Goal: Task Accomplishment & Management: Complete application form

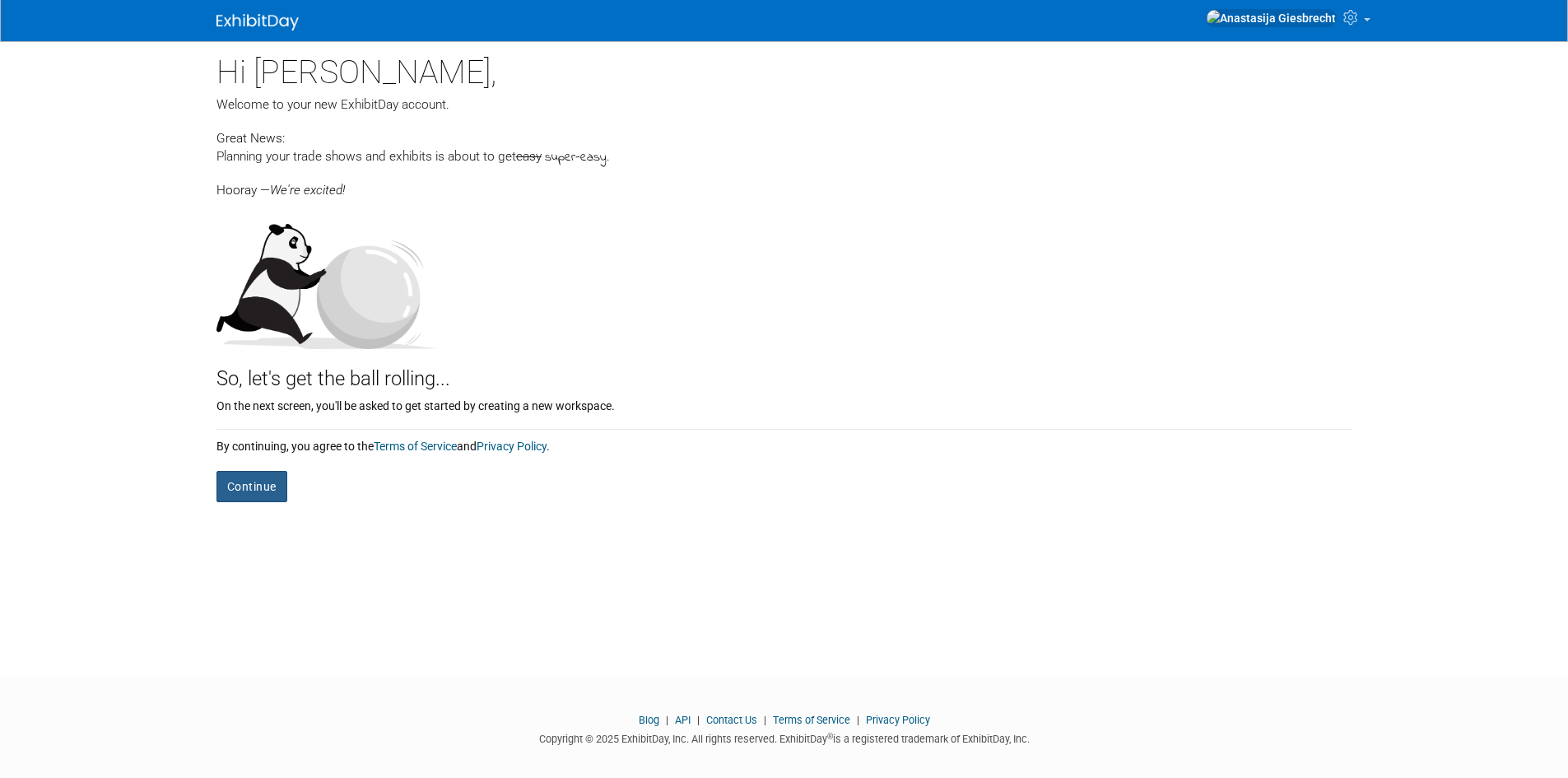
click at [230, 500] on button "Continue" at bounding box center [252, 486] width 71 height 31
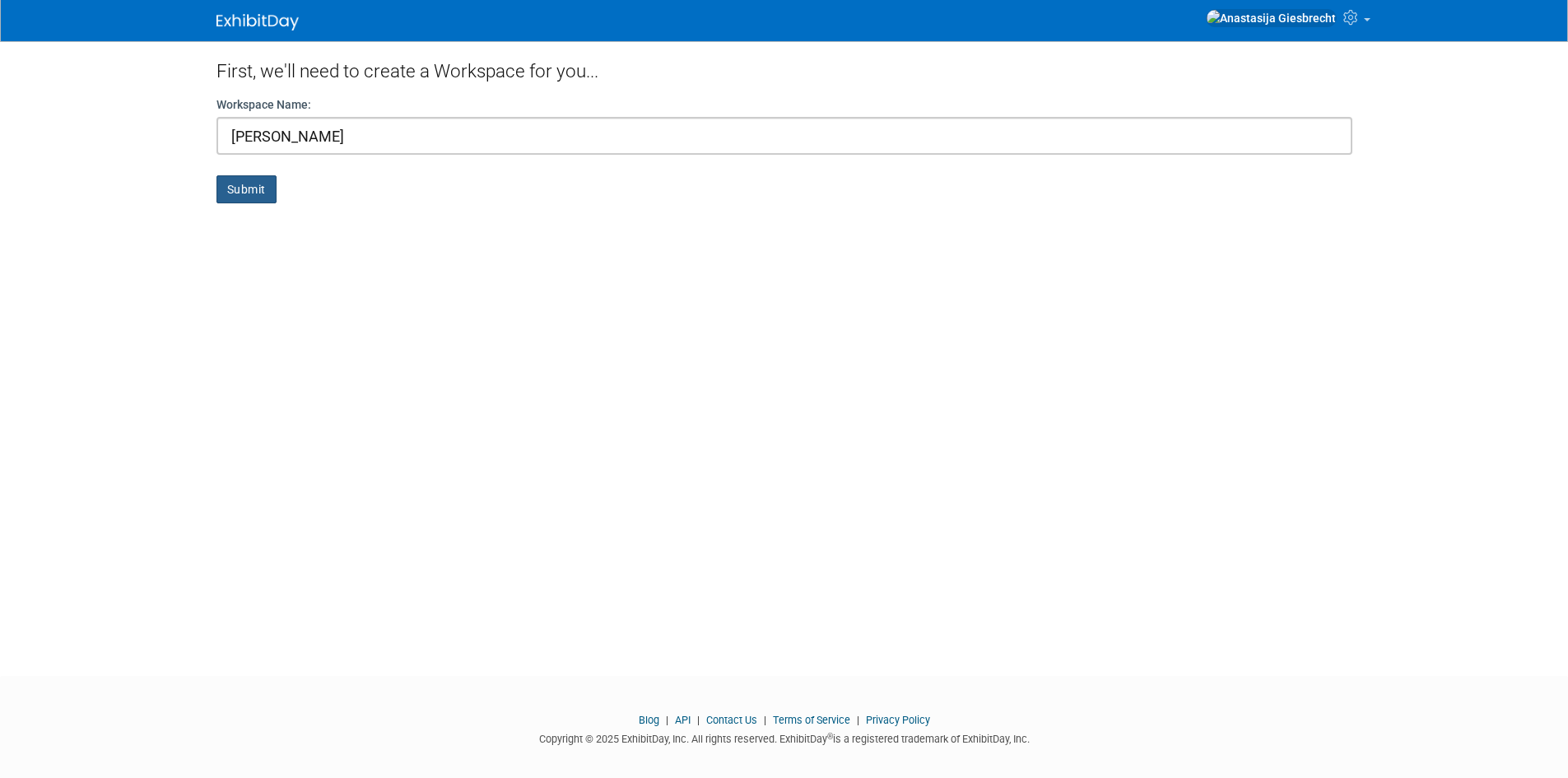
type input "Ana"
click at [255, 179] on button "Submit" at bounding box center [247, 189] width 60 height 28
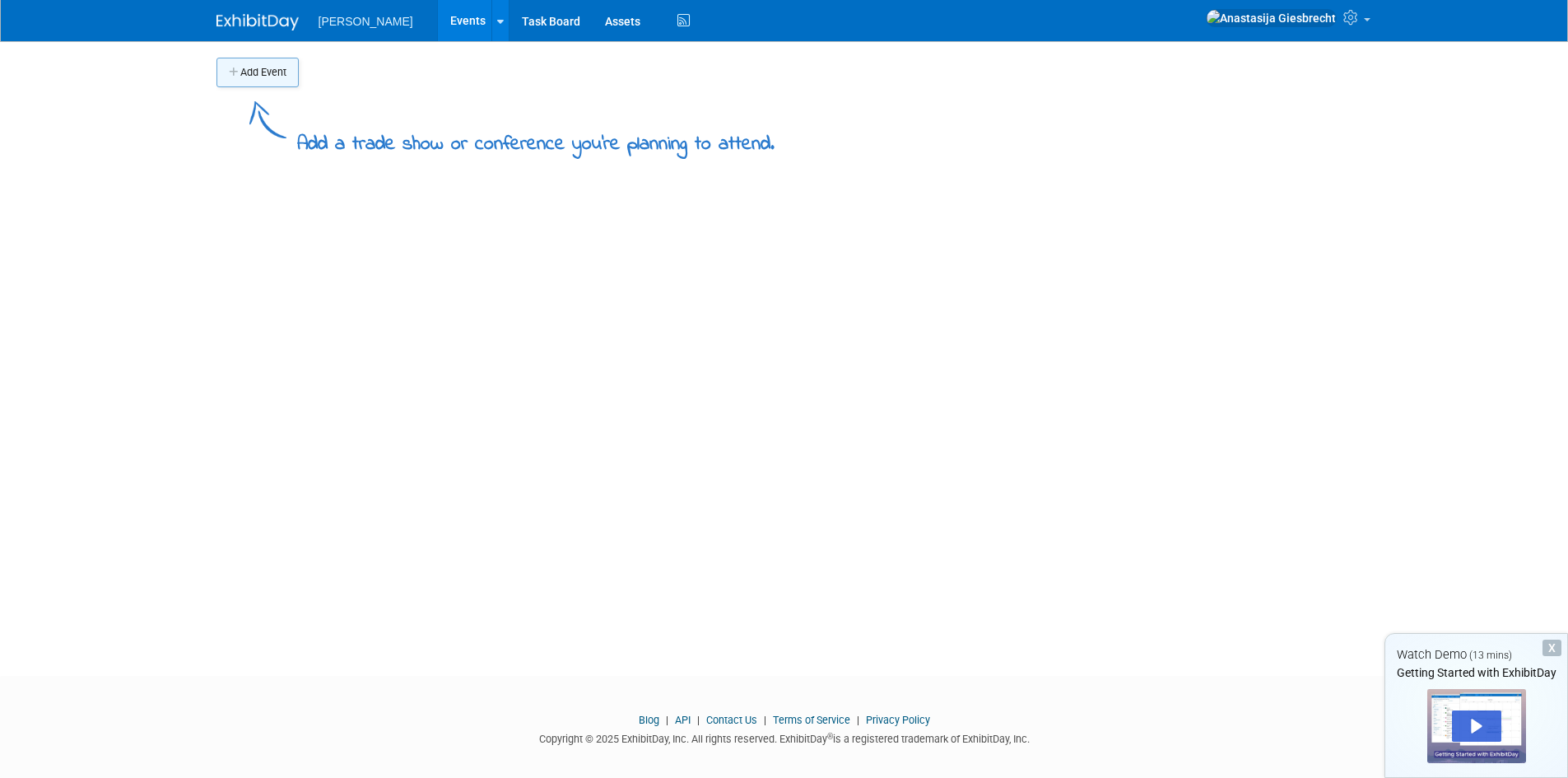
click at [247, 66] on button "Add Event" at bounding box center [258, 73] width 83 height 30
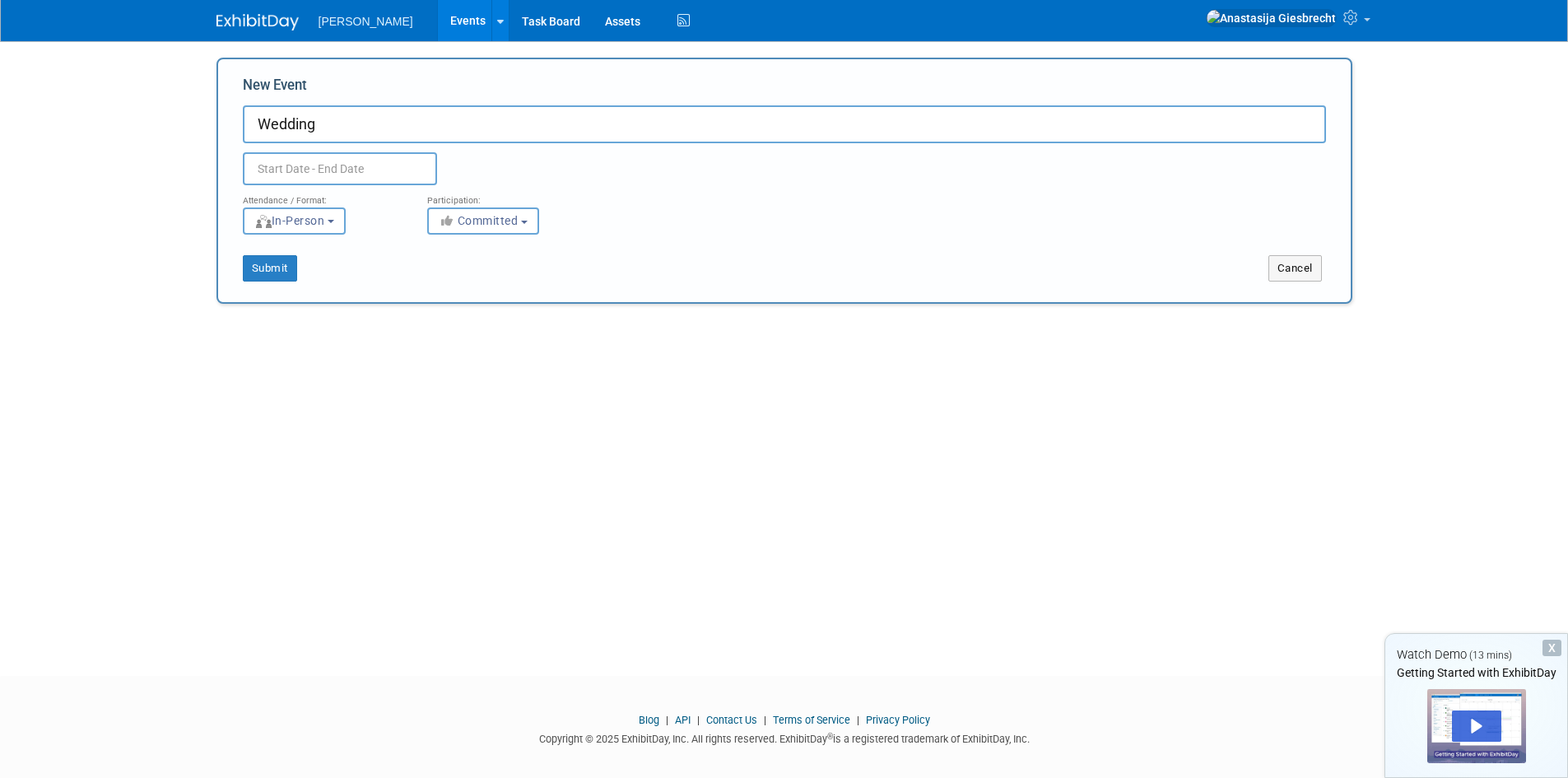
type input "Wedding"
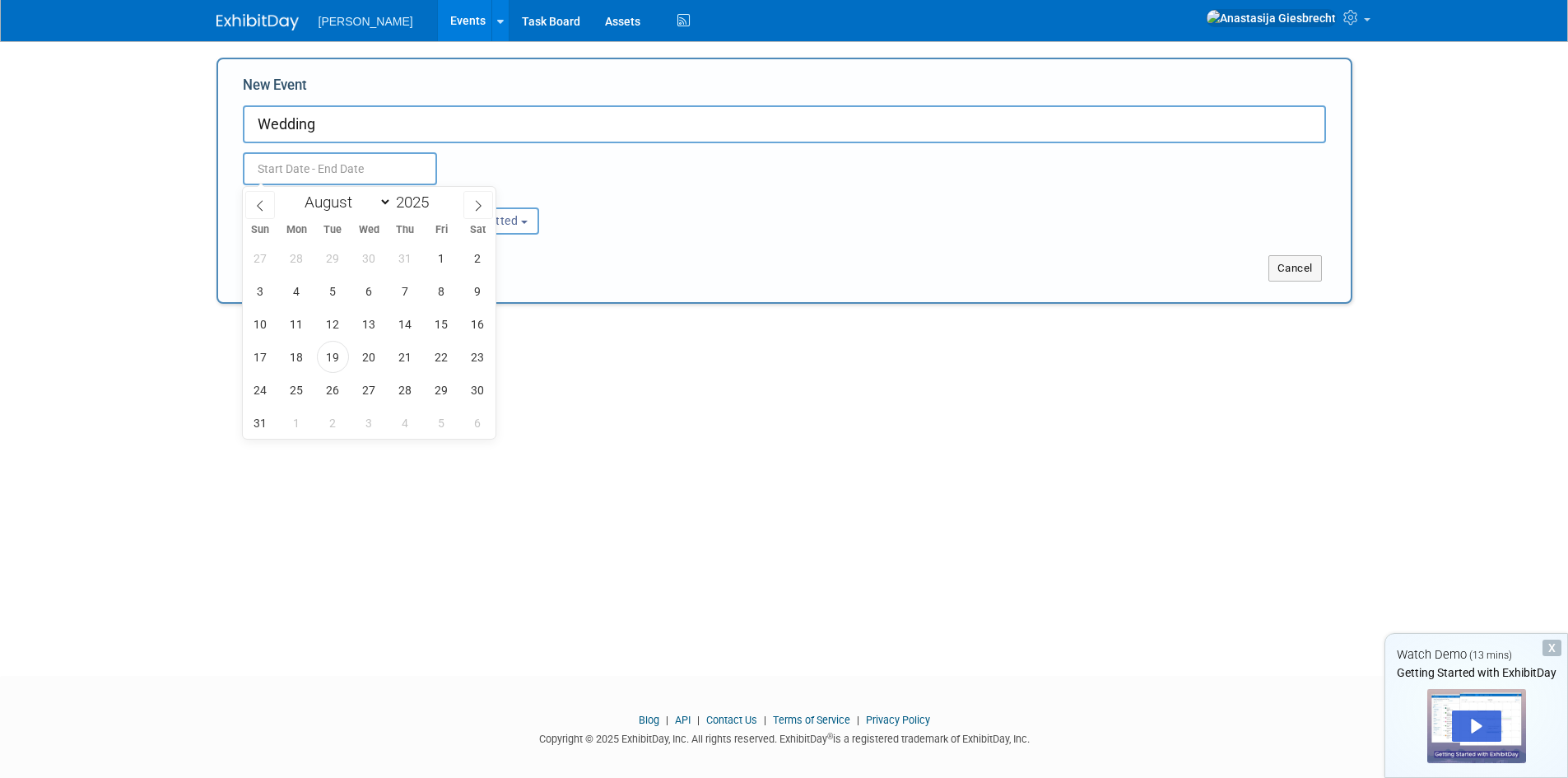
click at [394, 163] on input "text" at bounding box center [340, 169] width 194 height 33
click at [467, 200] on span at bounding box center [478, 205] width 30 height 28
select select "8"
click at [467, 297] on span "13" at bounding box center [477, 290] width 32 height 32
type input "[DATE] to [DATE]"
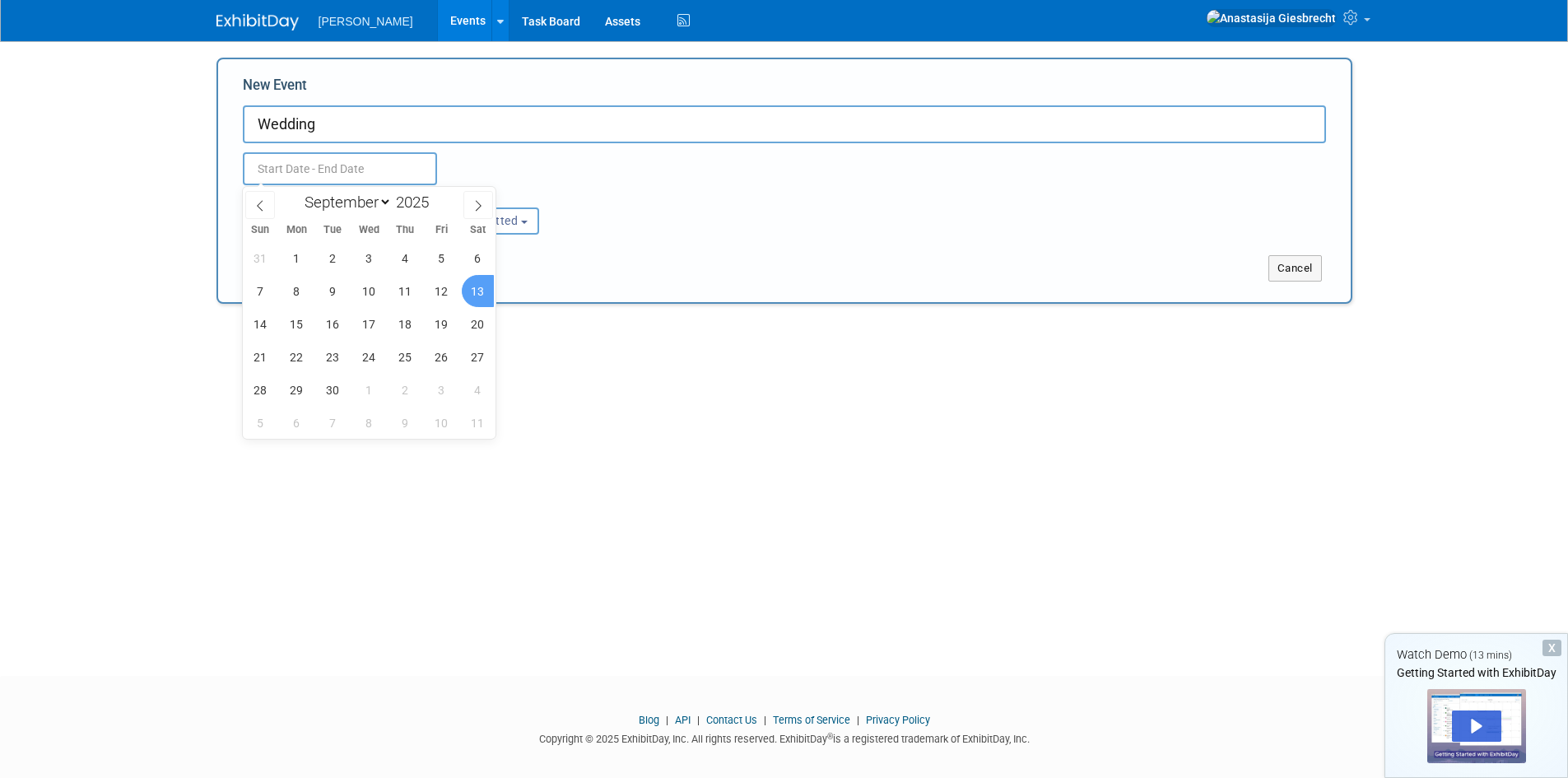
type input "[DATE] to [DATE]"
click at [596, 379] on div "Add Event Add a trade show or conference you're planning to attend. New Event W…" at bounding box center [784, 343] width 1161 height 605
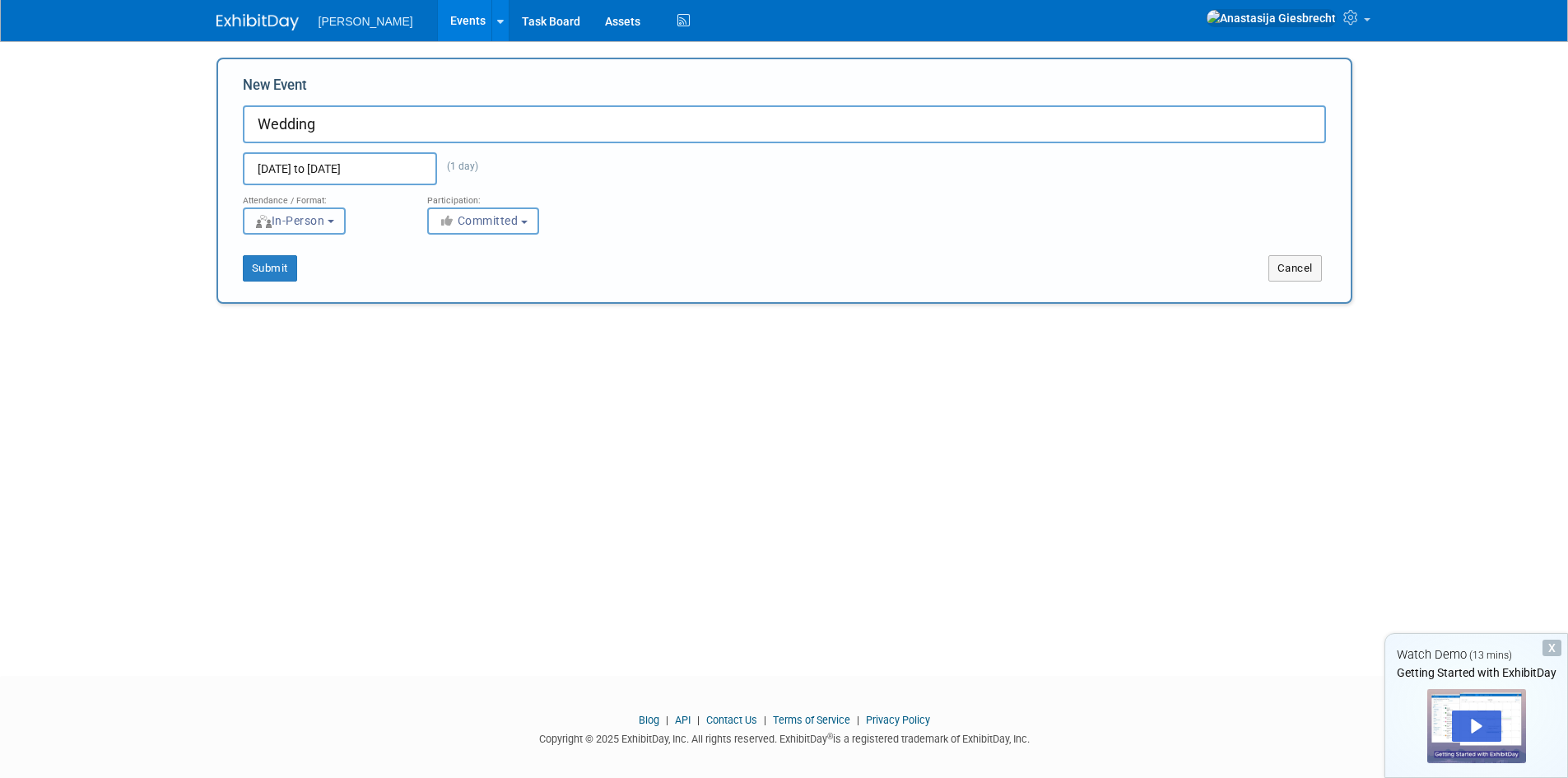
click at [346, 226] on button "In-Person" at bounding box center [294, 221] width 102 height 27
click at [571, 339] on div "Add Event Add a trade show or conference you're planning to attend. New Event W…" at bounding box center [784, 343] width 1161 height 605
click at [287, 271] on button "Submit" at bounding box center [270, 267] width 54 height 26
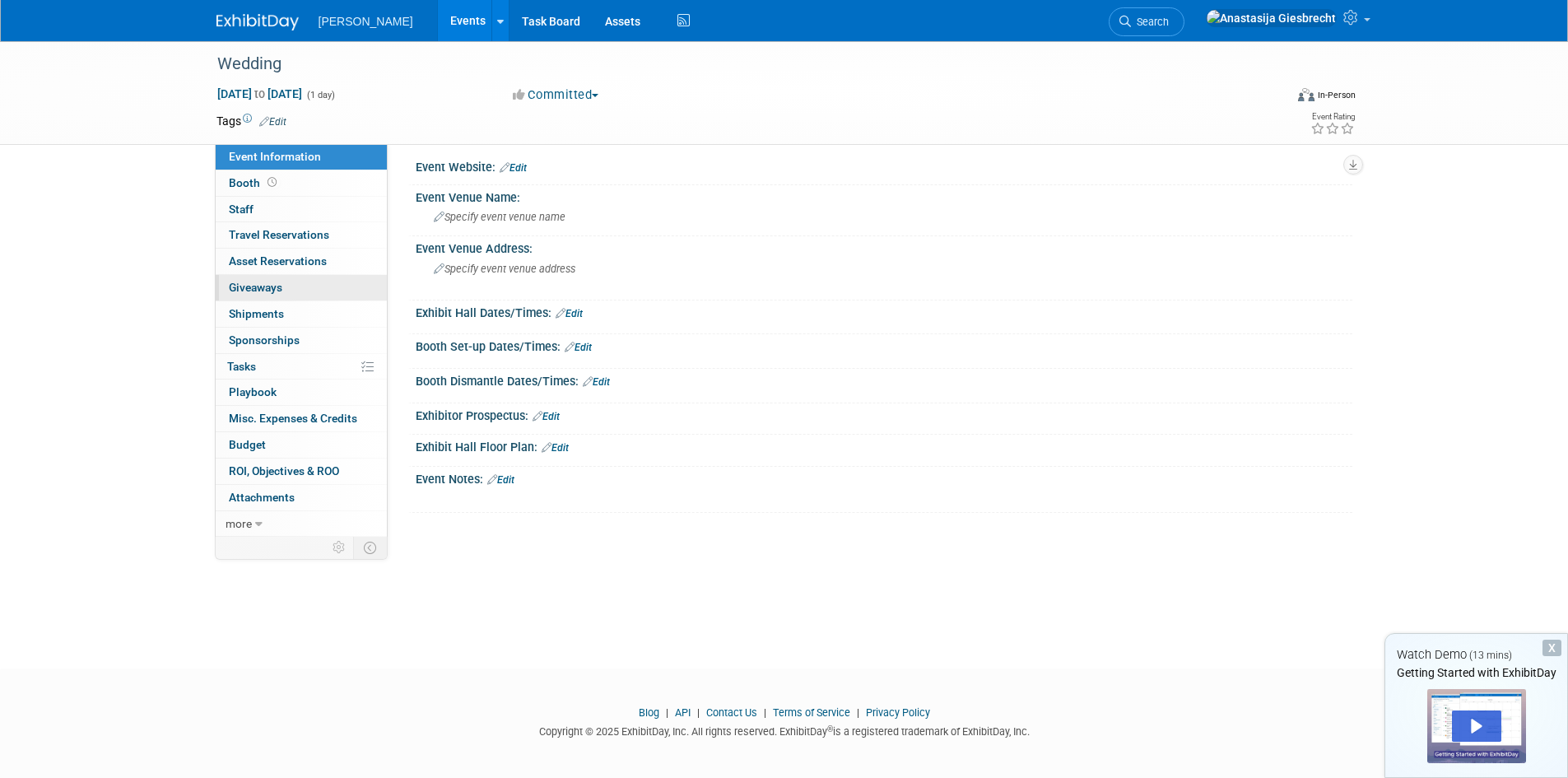
scroll to position [14, 0]
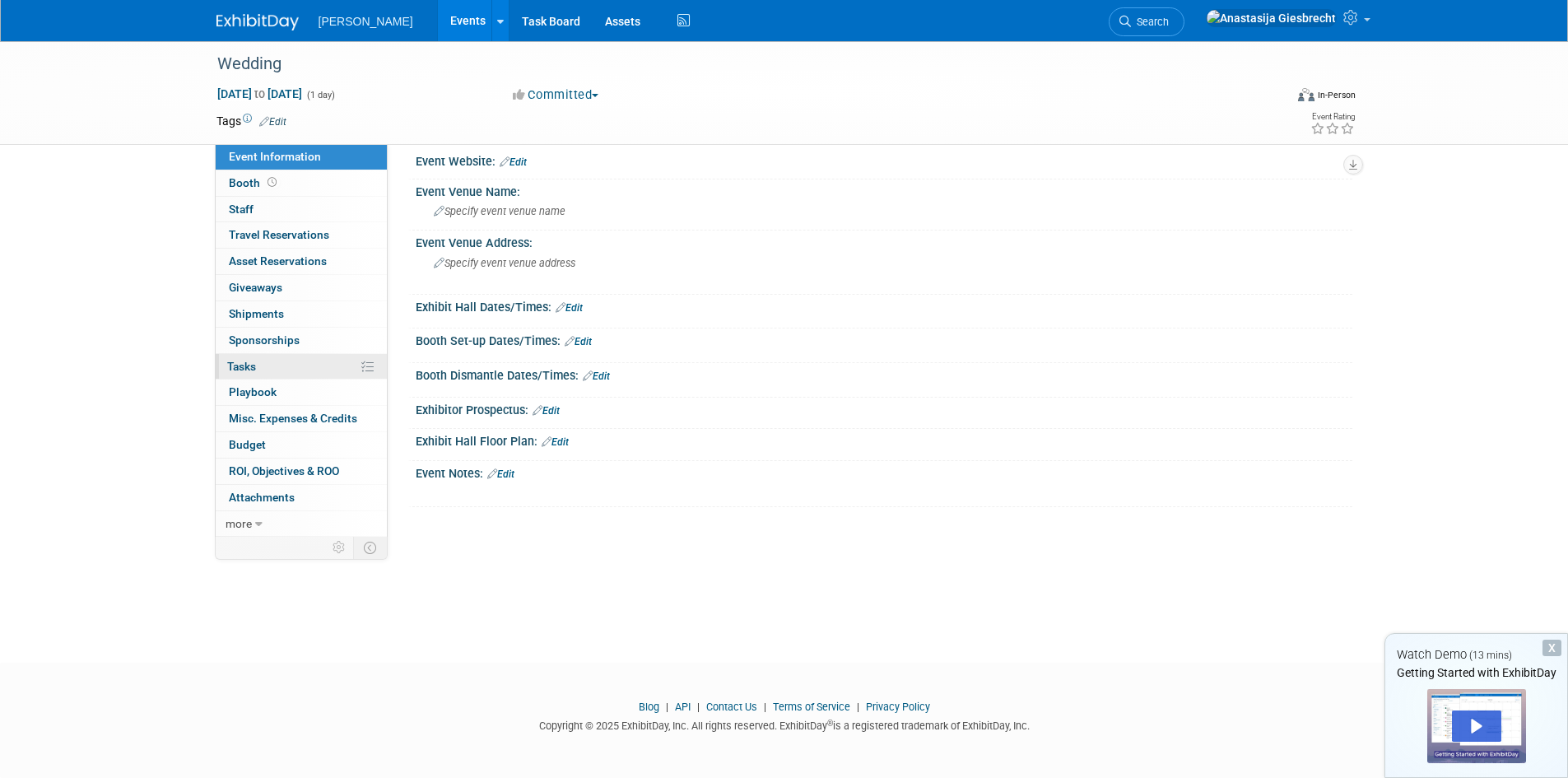
click at [307, 368] on link "0% Tasks 0%" at bounding box center [301, 366] width 171 height 25
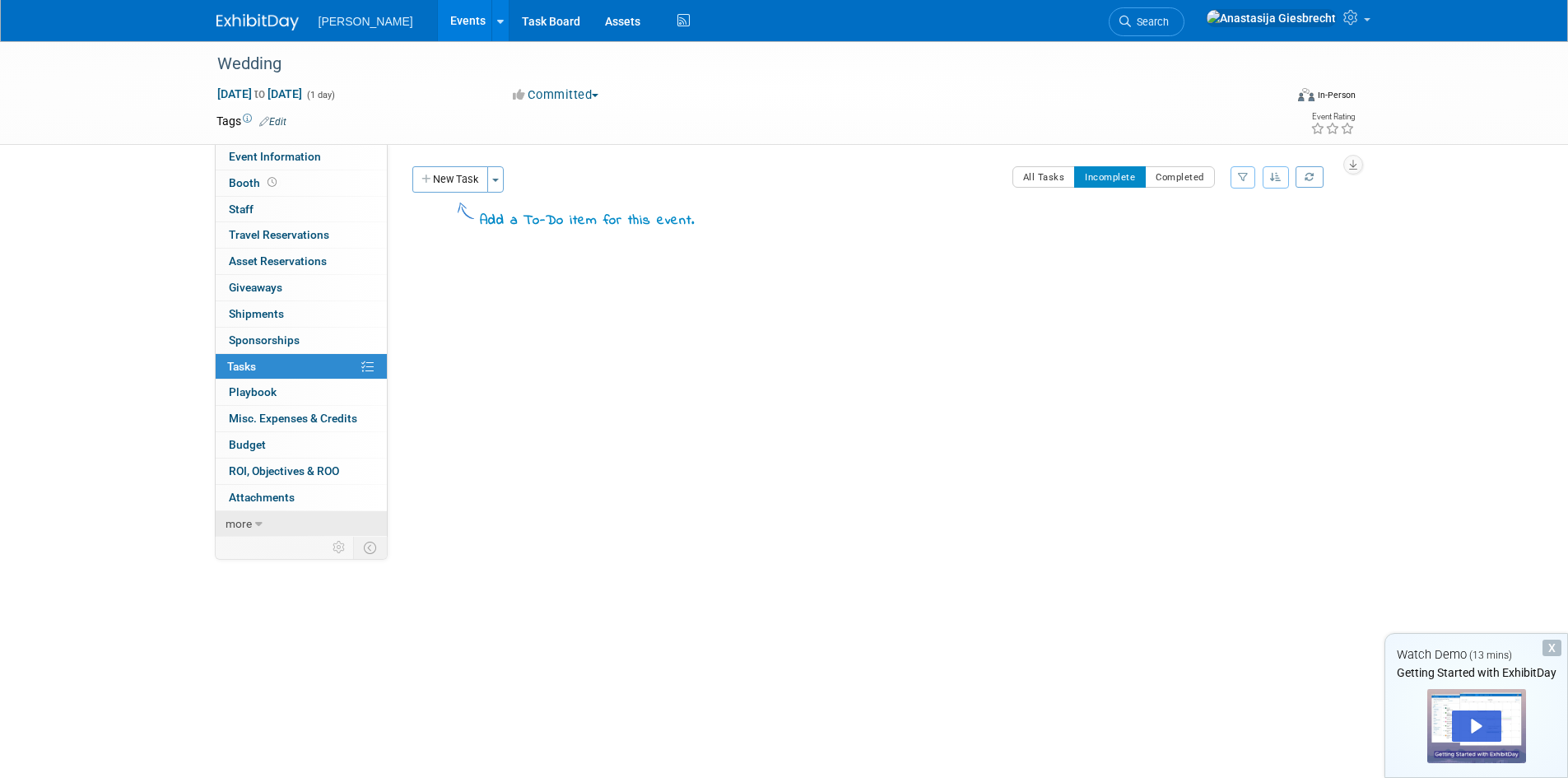
click at [253, 524] on link "more" at bounding box center [301, 524] width 171 height 25
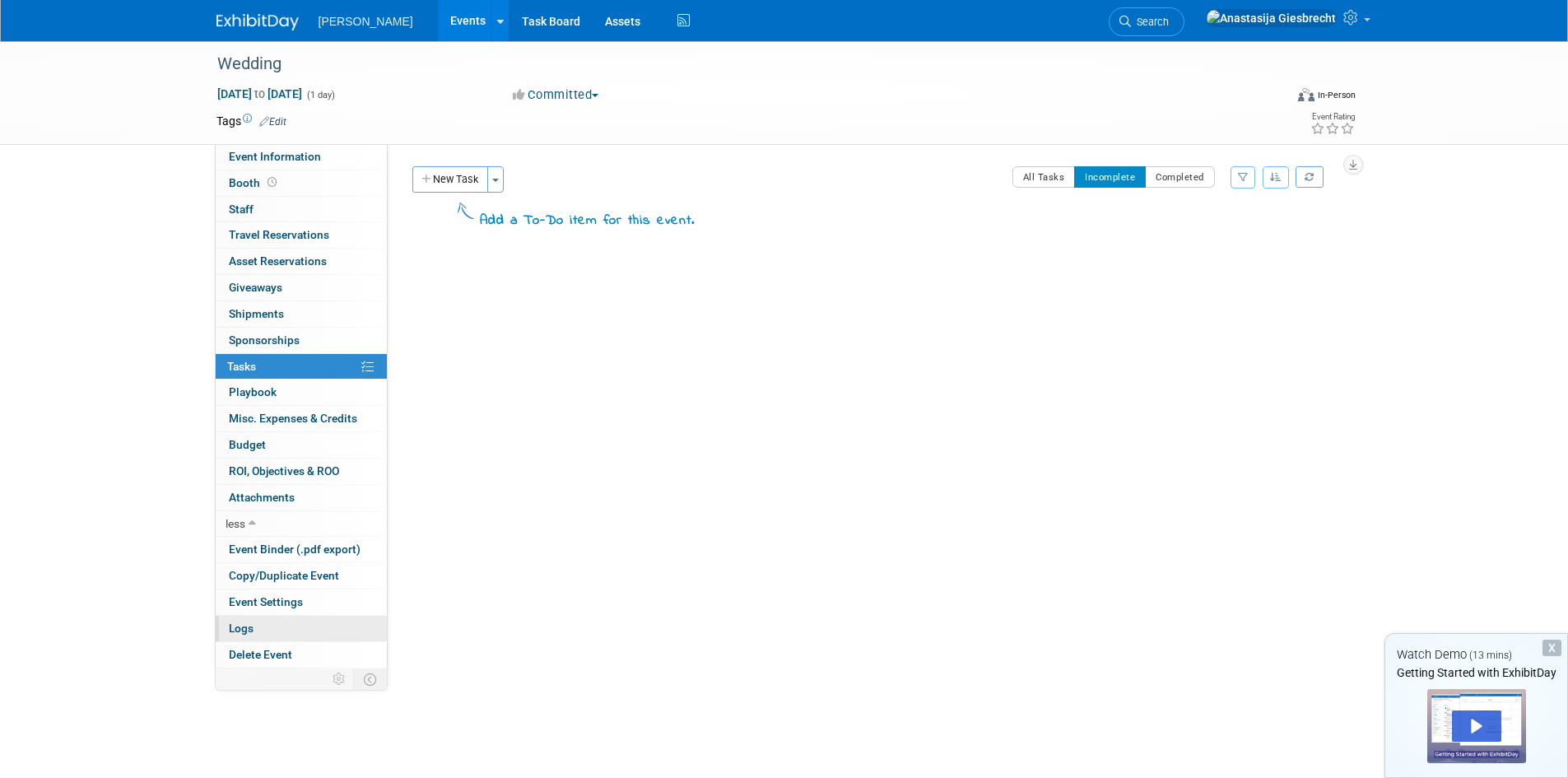
click at [295, 639] on link "Logs" at bounding box center [301, 628] width 171 height 25
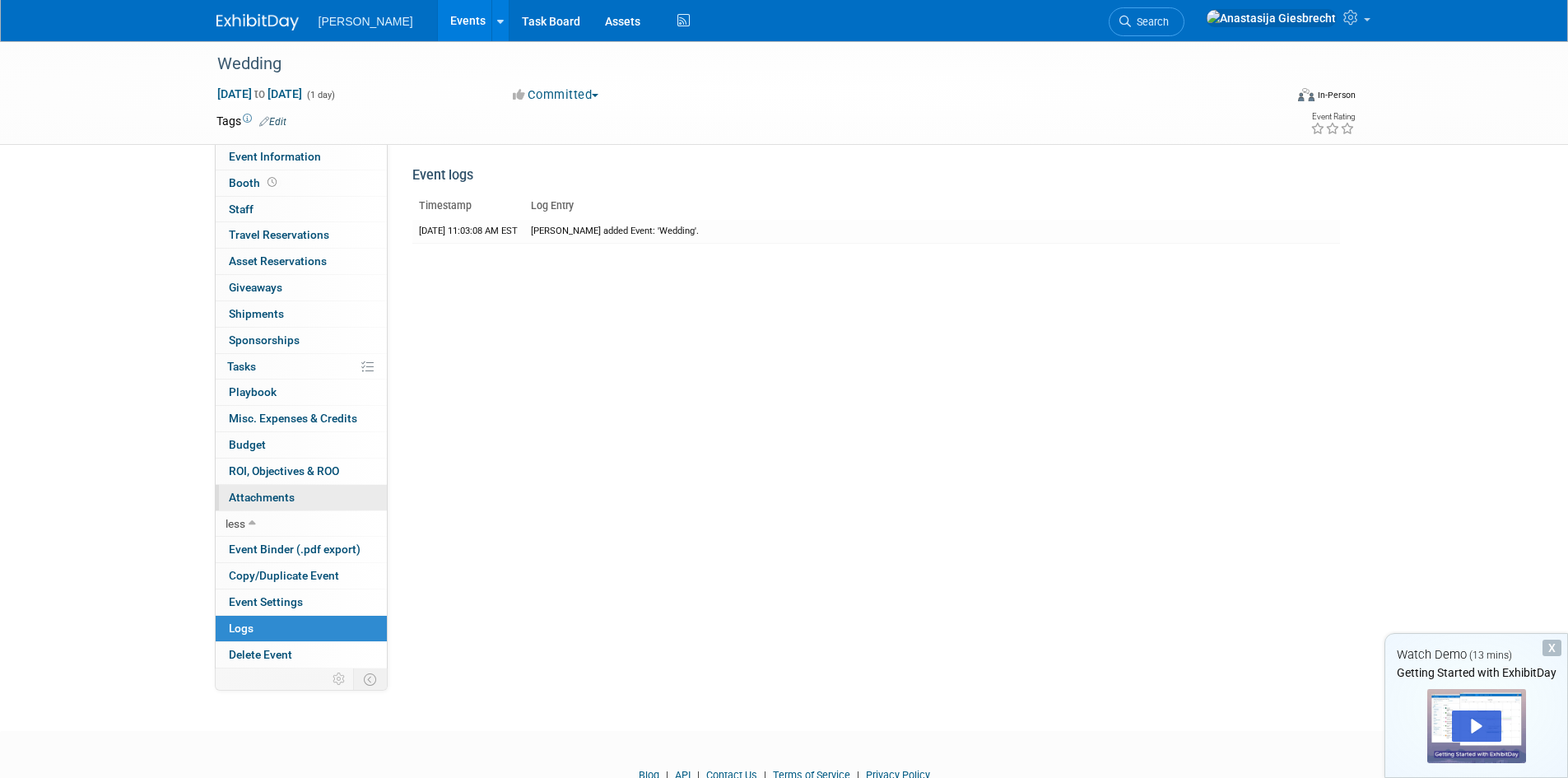
click at [302, 497] on link "0 Attachments 0" at bounding box center [301, 497] width 171 height 25
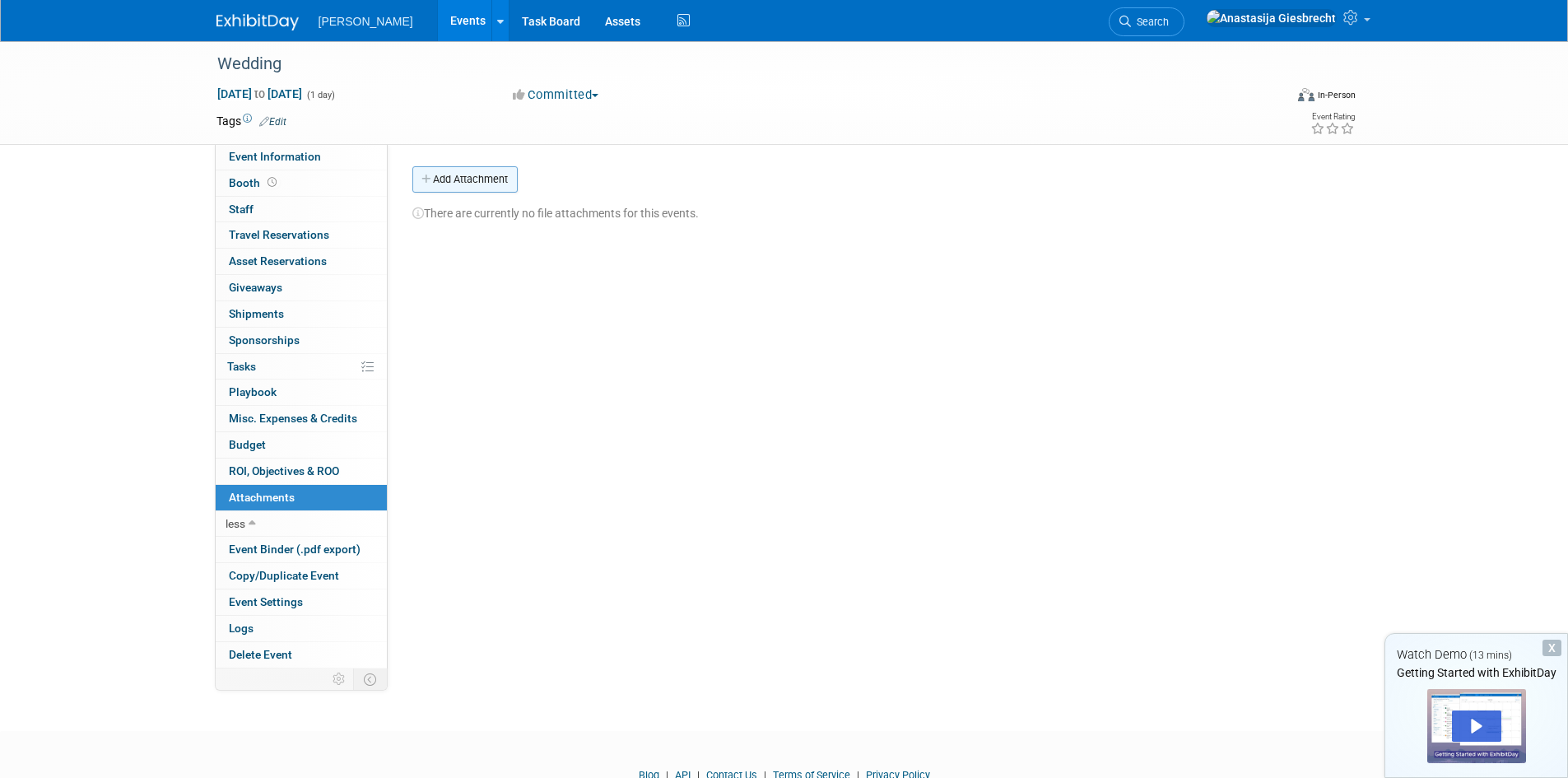
click at [450, 184] on button "Add Attachment" at bounding box center [465, 179] width 105 height 26
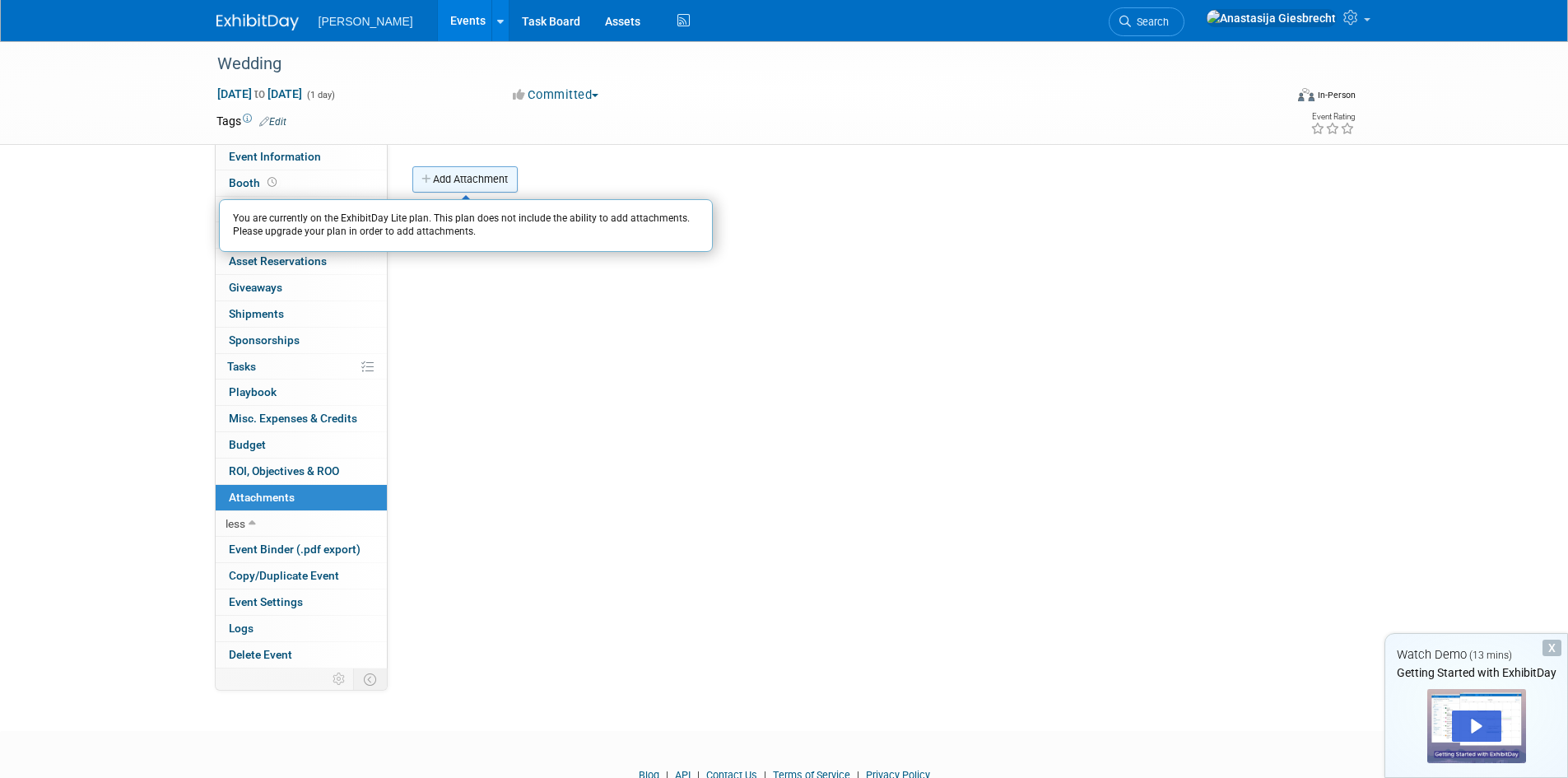
click at [450, 185] on button "Add Attachment" at bounding box center [465, 179] width 105 height 26
click at [320, 478] on link "0 ROI, Objectives & ROO 0" at bounding box center [301, 471] width 171 height 25
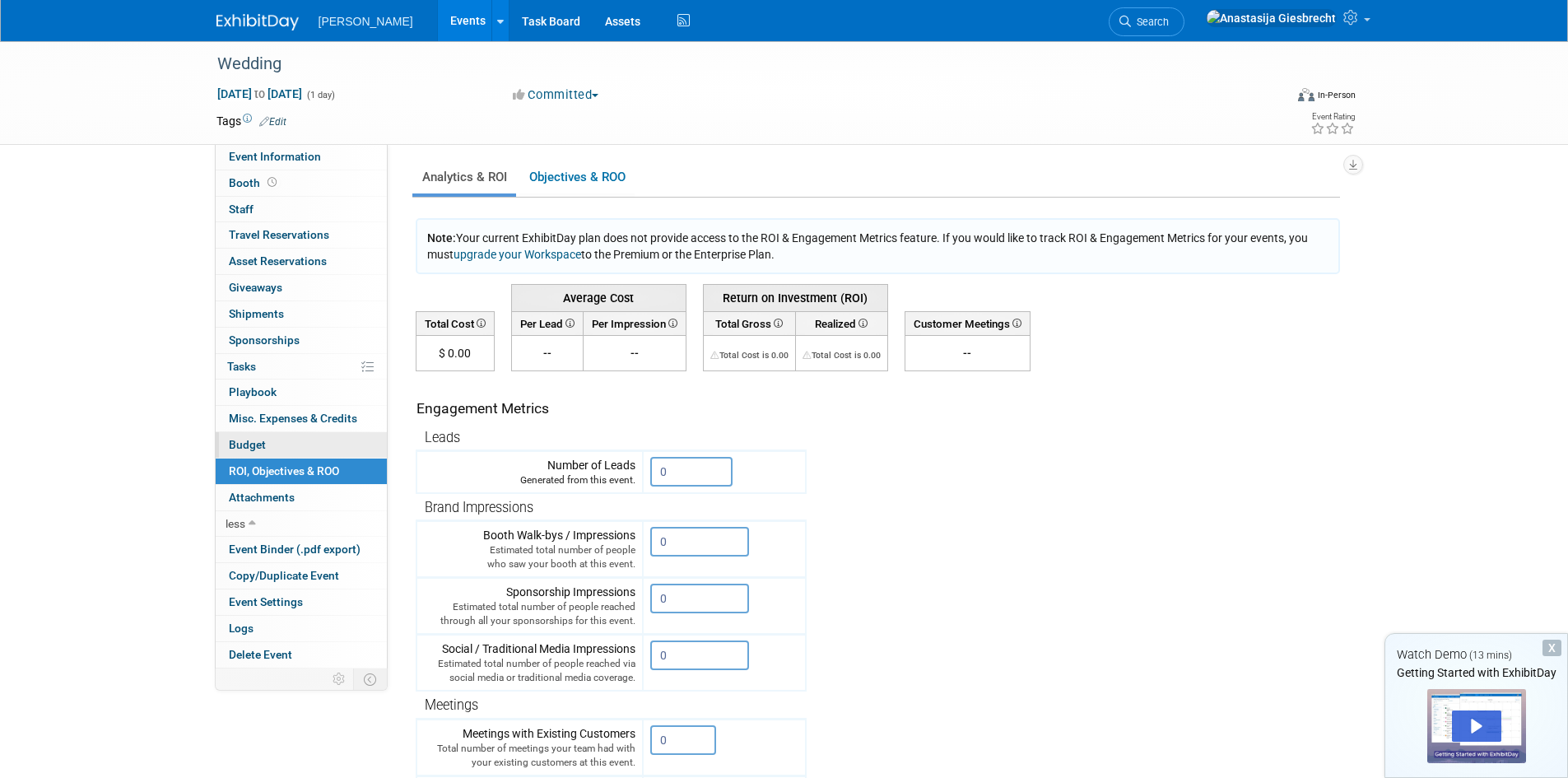
click at [270, 433] on link "Budget" at bounding box center [301, 444] width 171 height 25
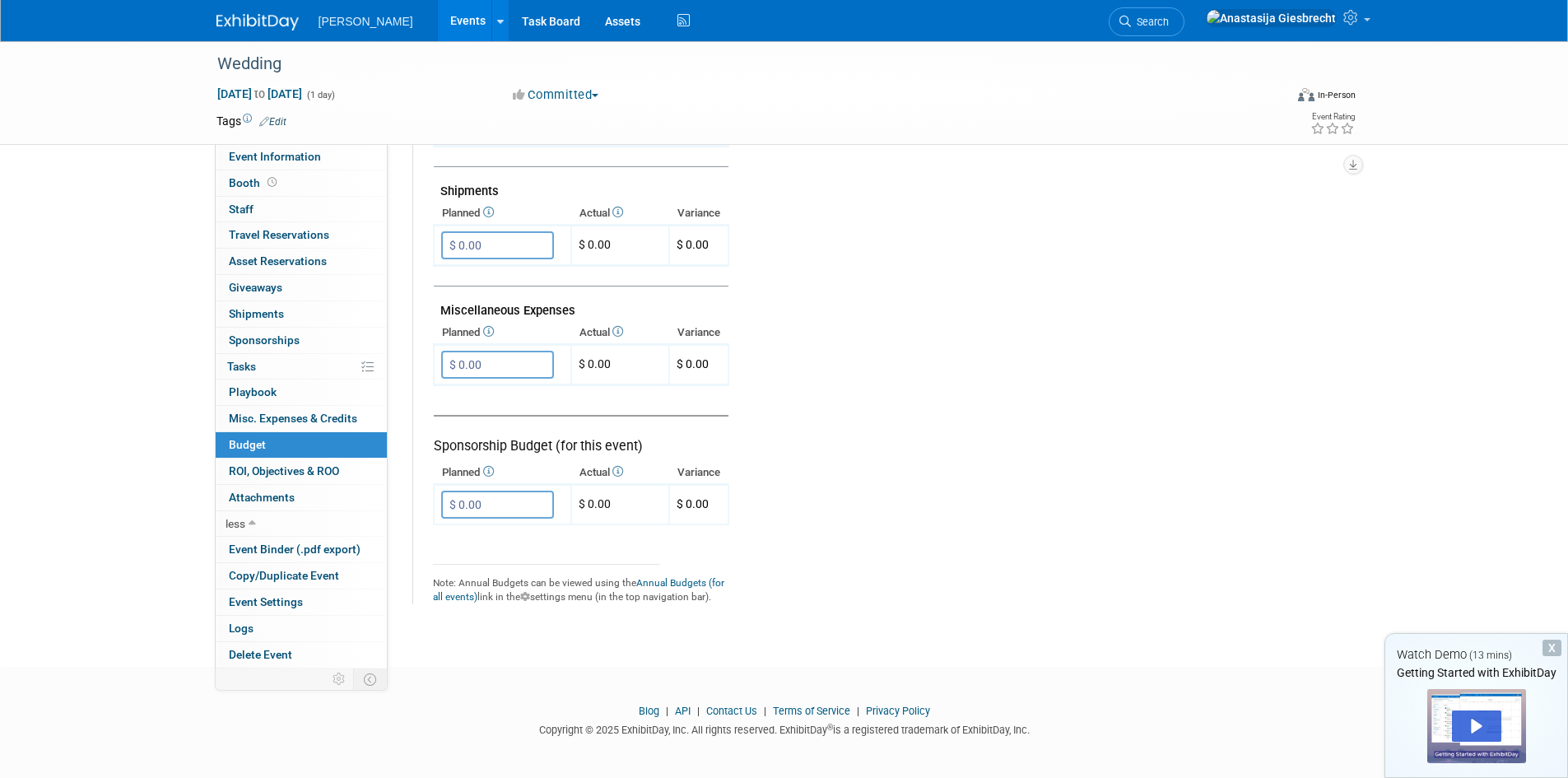
scroll to position [961, 0]
click at [295, 421] on span "Misc. Expenses & Credits 0" at bounding box center [293, 418] width 129 height 14
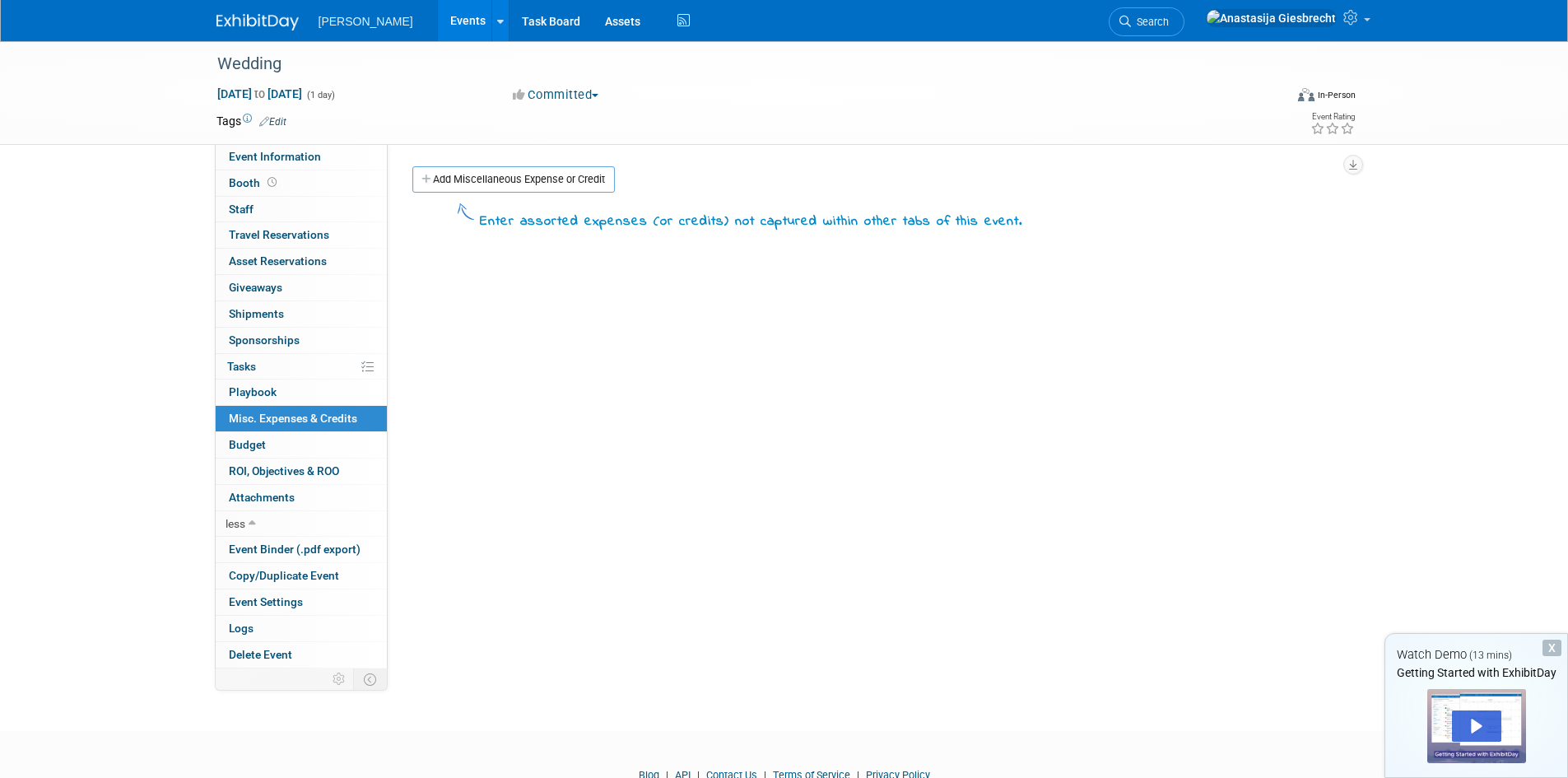
click at [485, 184] on link "Add Miscellaneous Expense or Credit" at bounding box center [513, 179] width 202 height 26
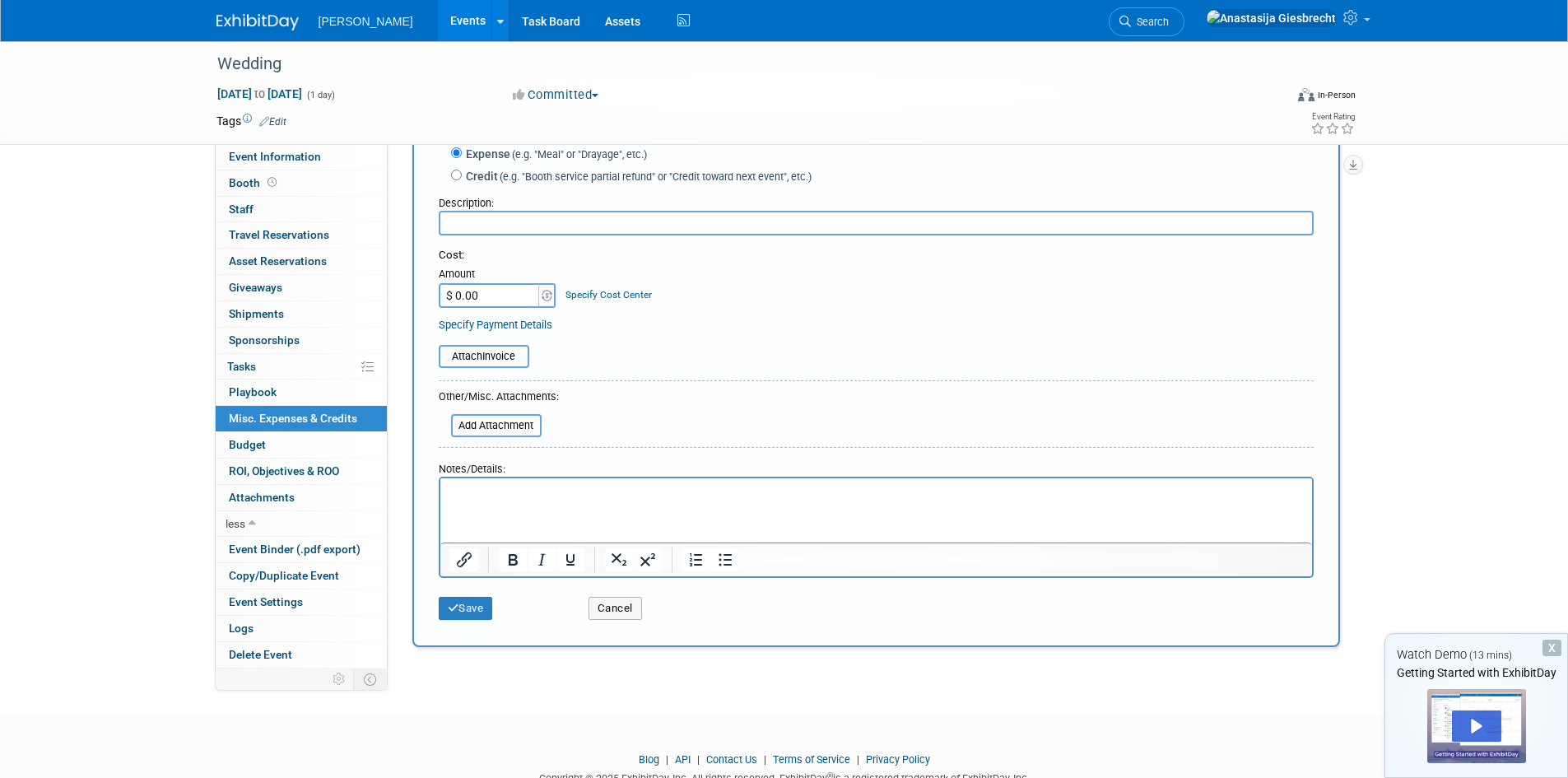
scroll to position [147, 0]
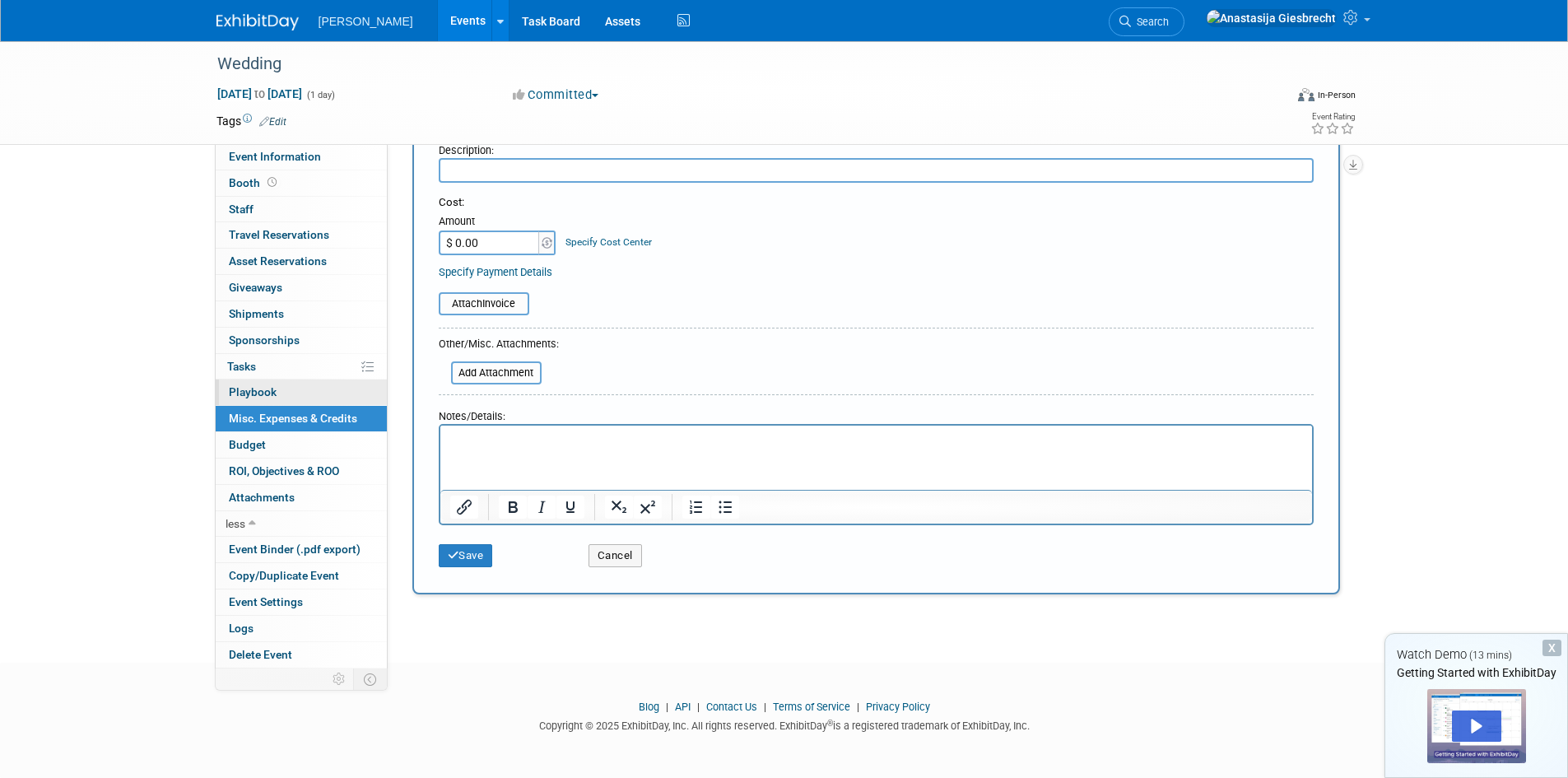
click at [293, 390] on link "0 Playbook 0" at bounding box center [301, 392] width 171 height 25
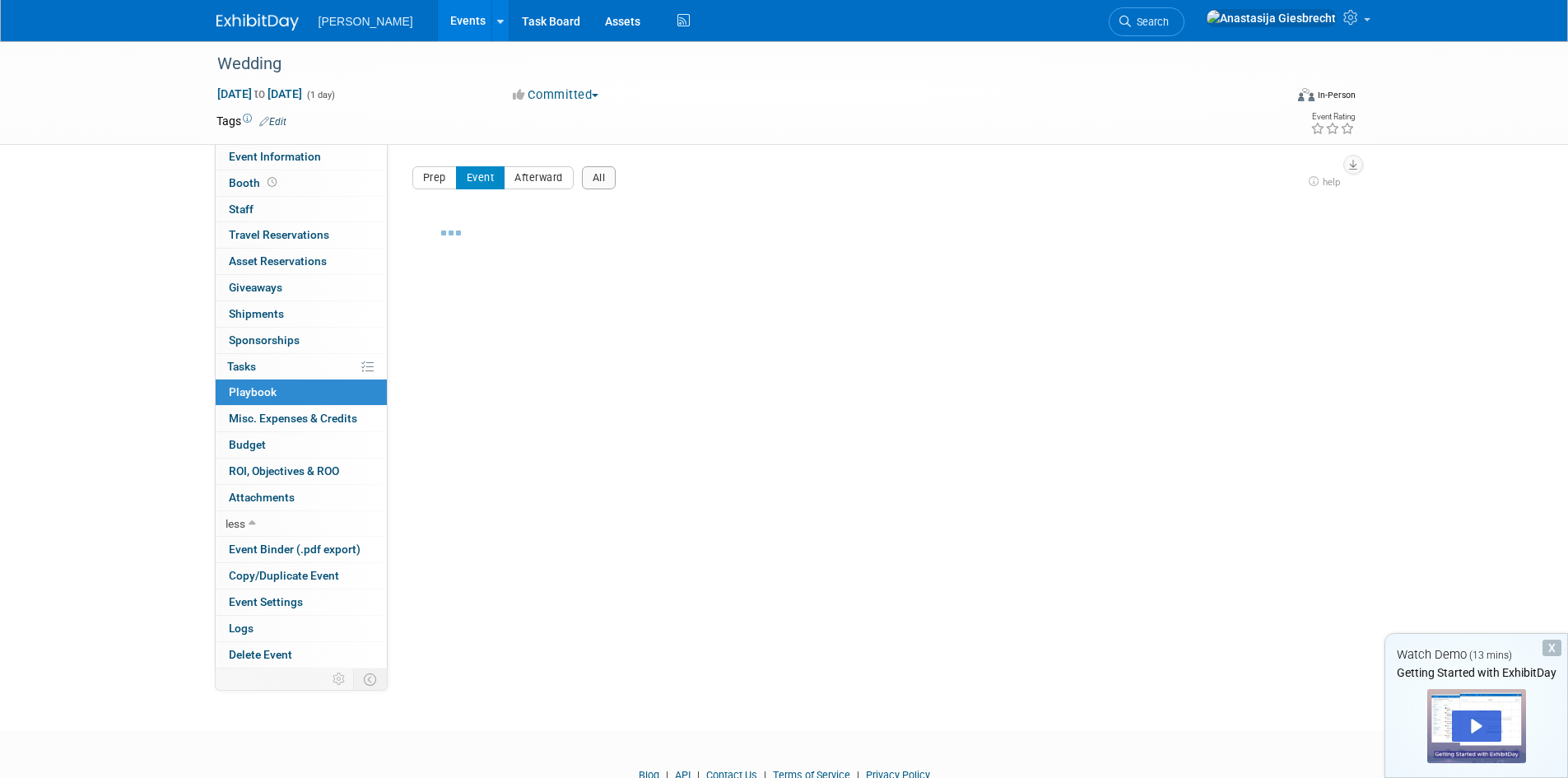
scroll to position [1, 0]
click at [292, 356] on link "0% Tasks 0%" at bounding box center [301, 366] width 171 height 25
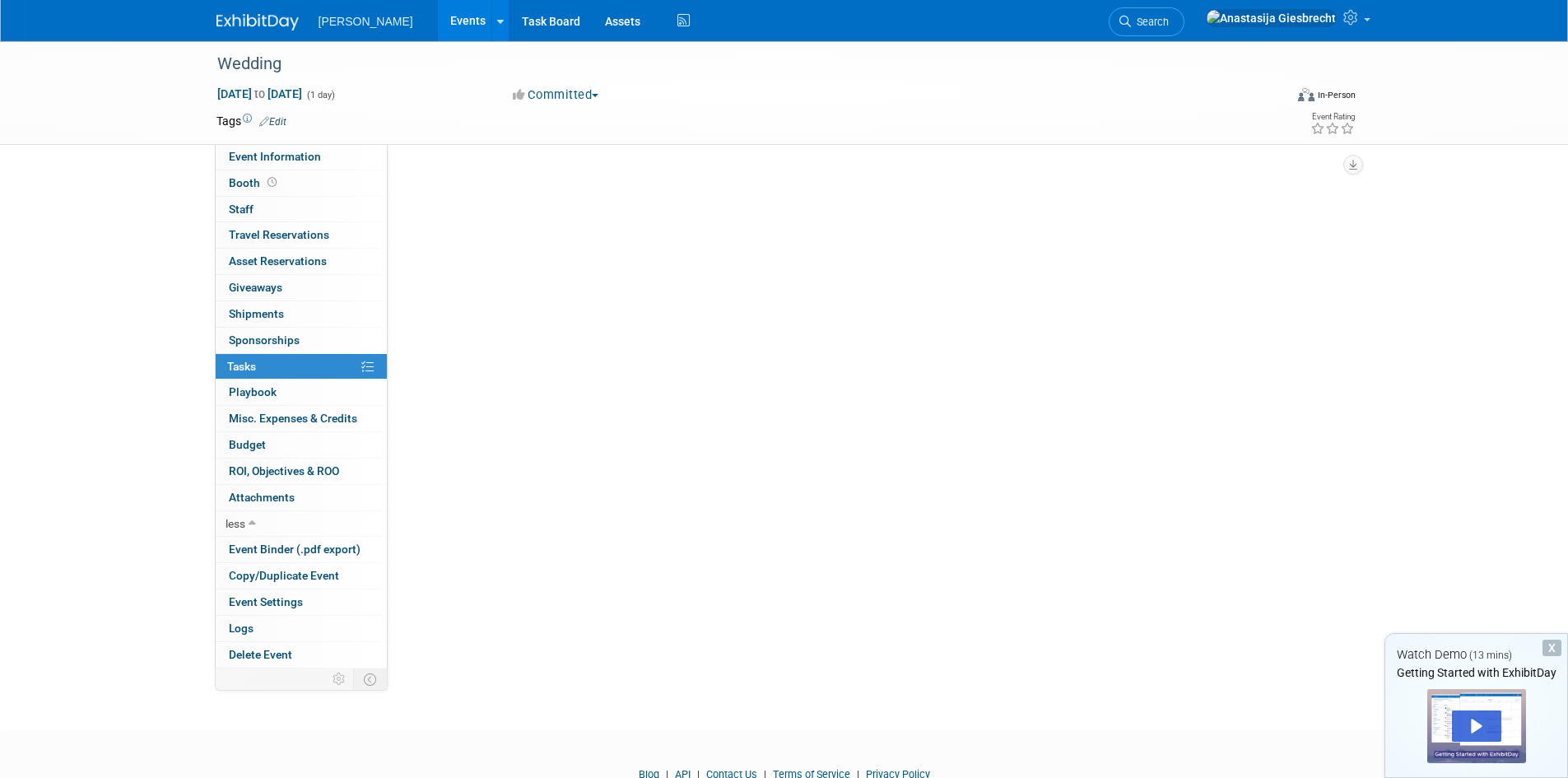
scroll to position [0, 0]
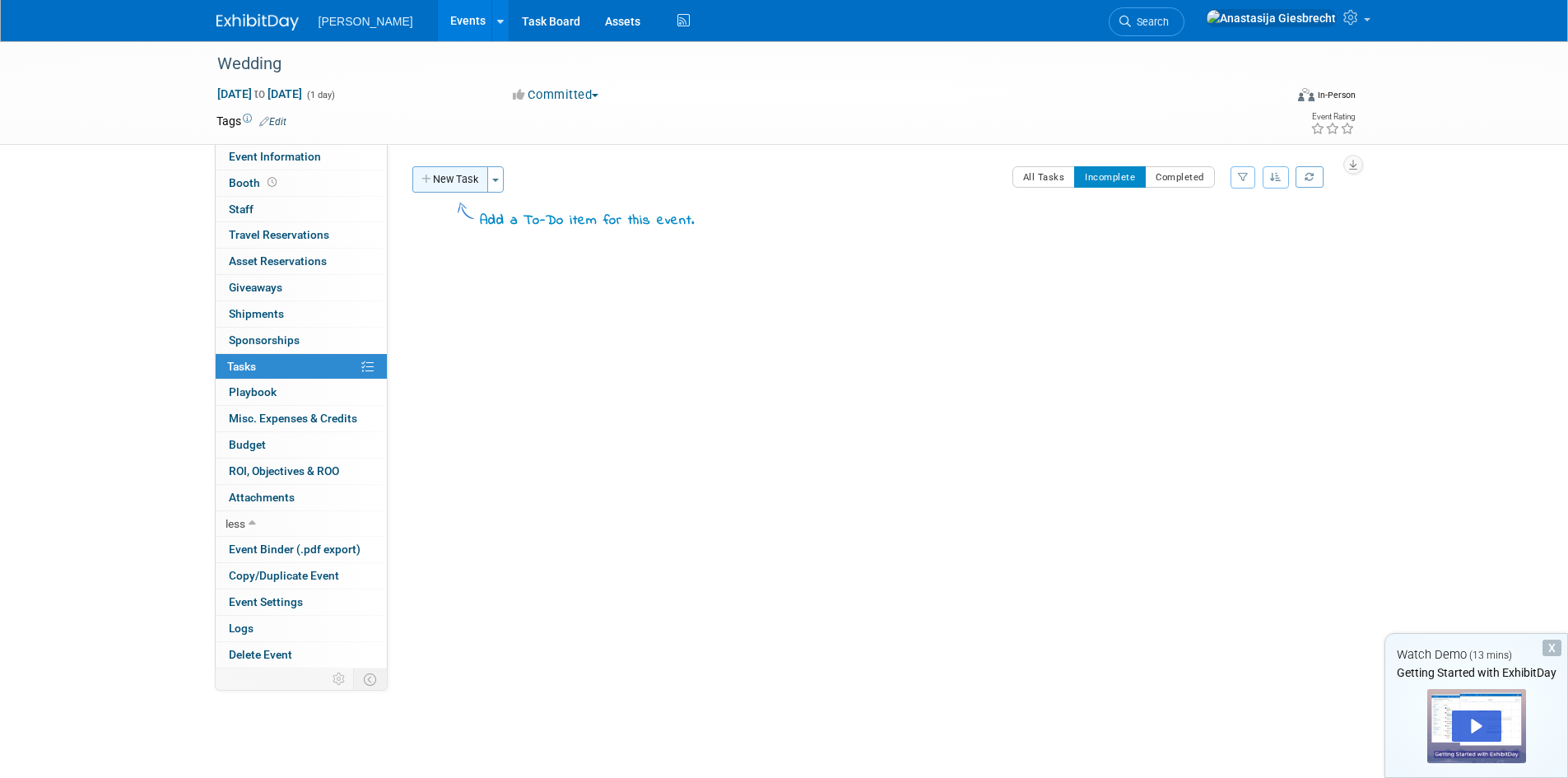
click at [423, 183] on icon "button" at bounding box center [427, 180] width 12 height 11
